Goal: Use online tool/utility: Utilize a website feature to perform a specific function

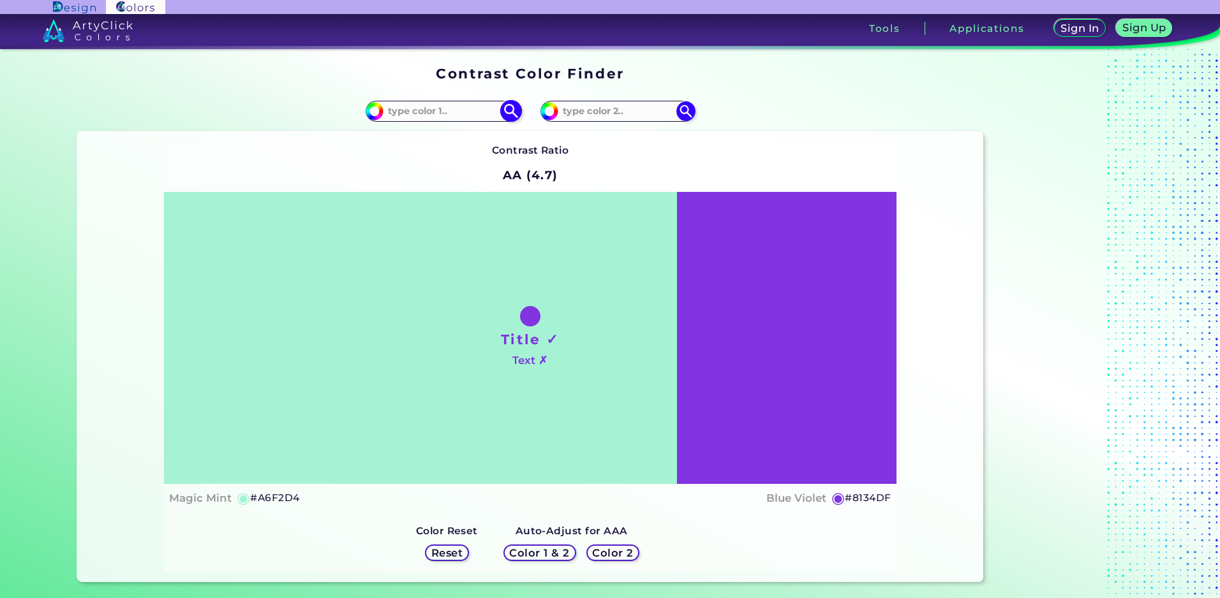
click at [448, 110] on input at bounding box center [442, 111] width 119 height 17
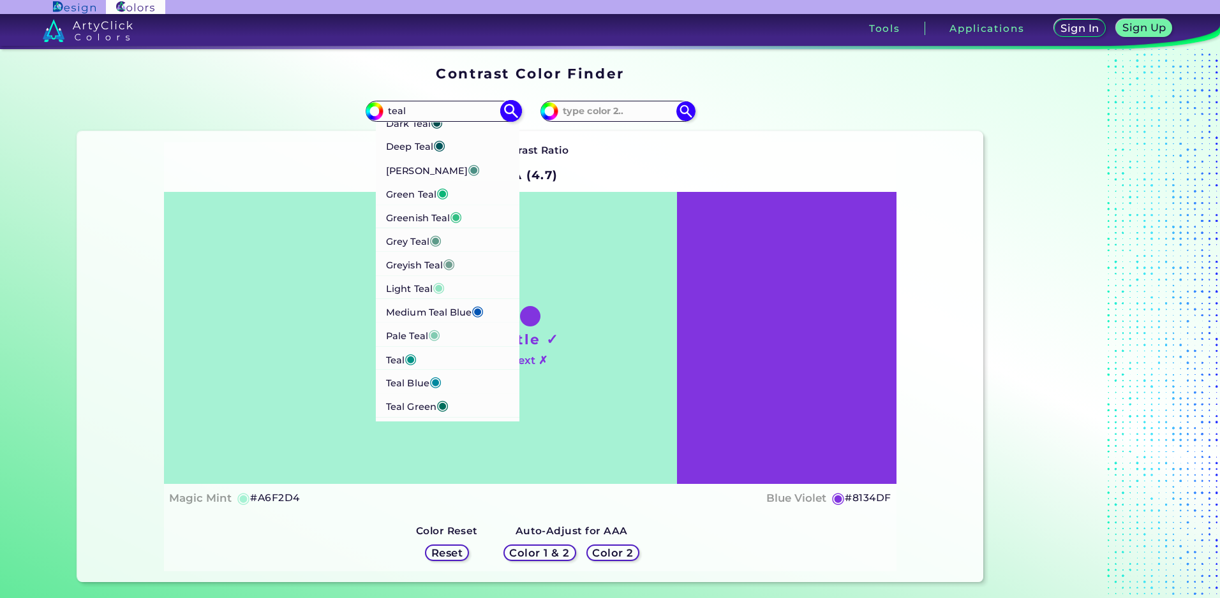
scroll to position [54, 0]
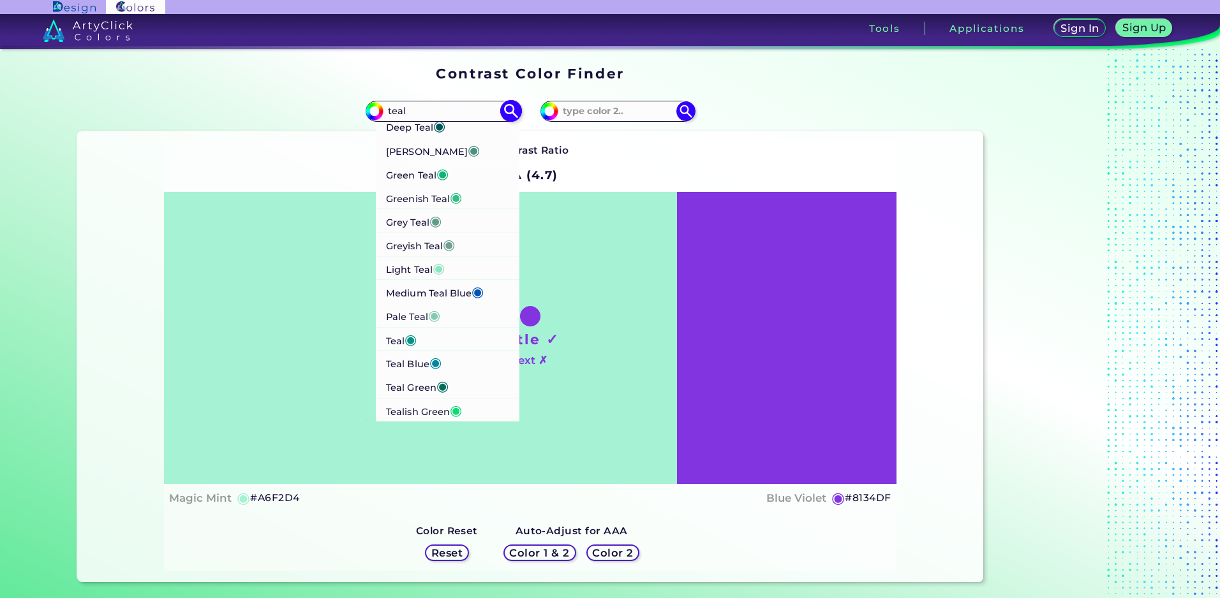
type input "teal"
click at [395, 343] on p "Teal ◉" at bounding box center [401, 339] width 31 height 24
type input "#029386"
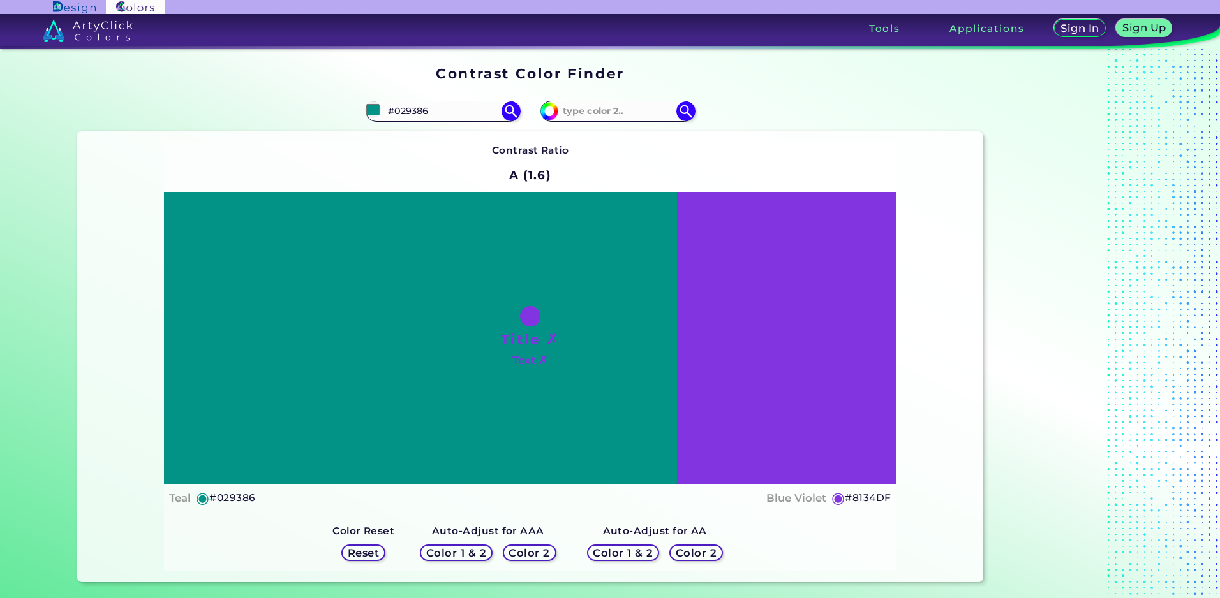
click at [695, 554] on h5 "Color 2" at bounding box center [696, 554] width 37 height 10
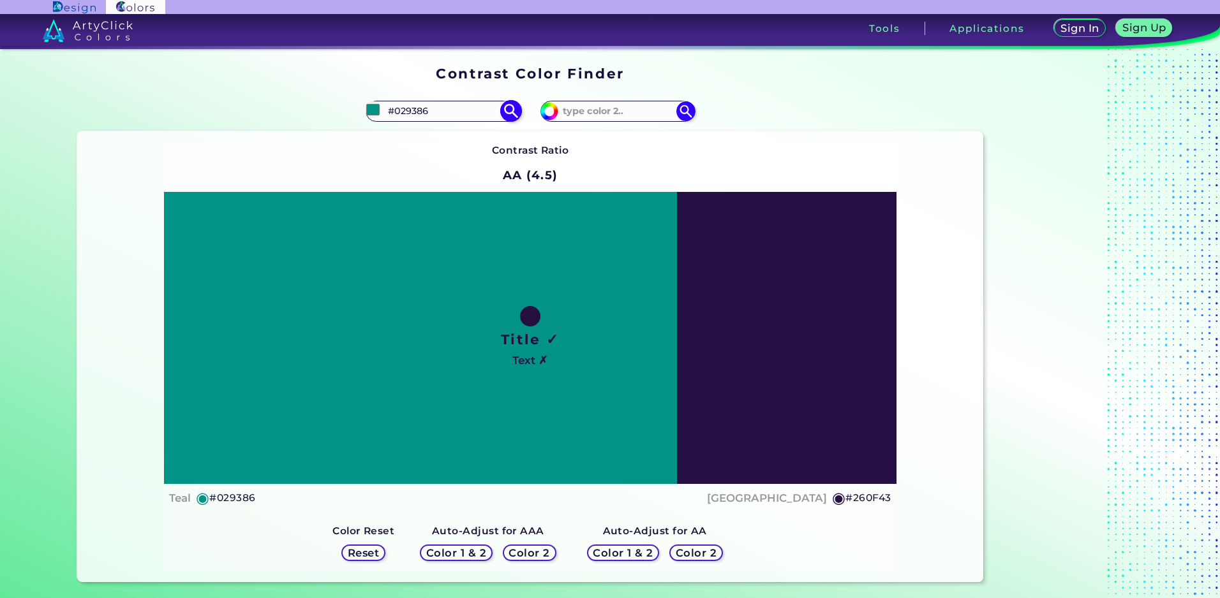
click at [405, 110] on input "#029386" at bounding box center [442, 111] width 119 height 17
click at [405, 109] on input "#029386" at bounding box center [442, 111] width 119 height 17
